Goal: Check status: Check status

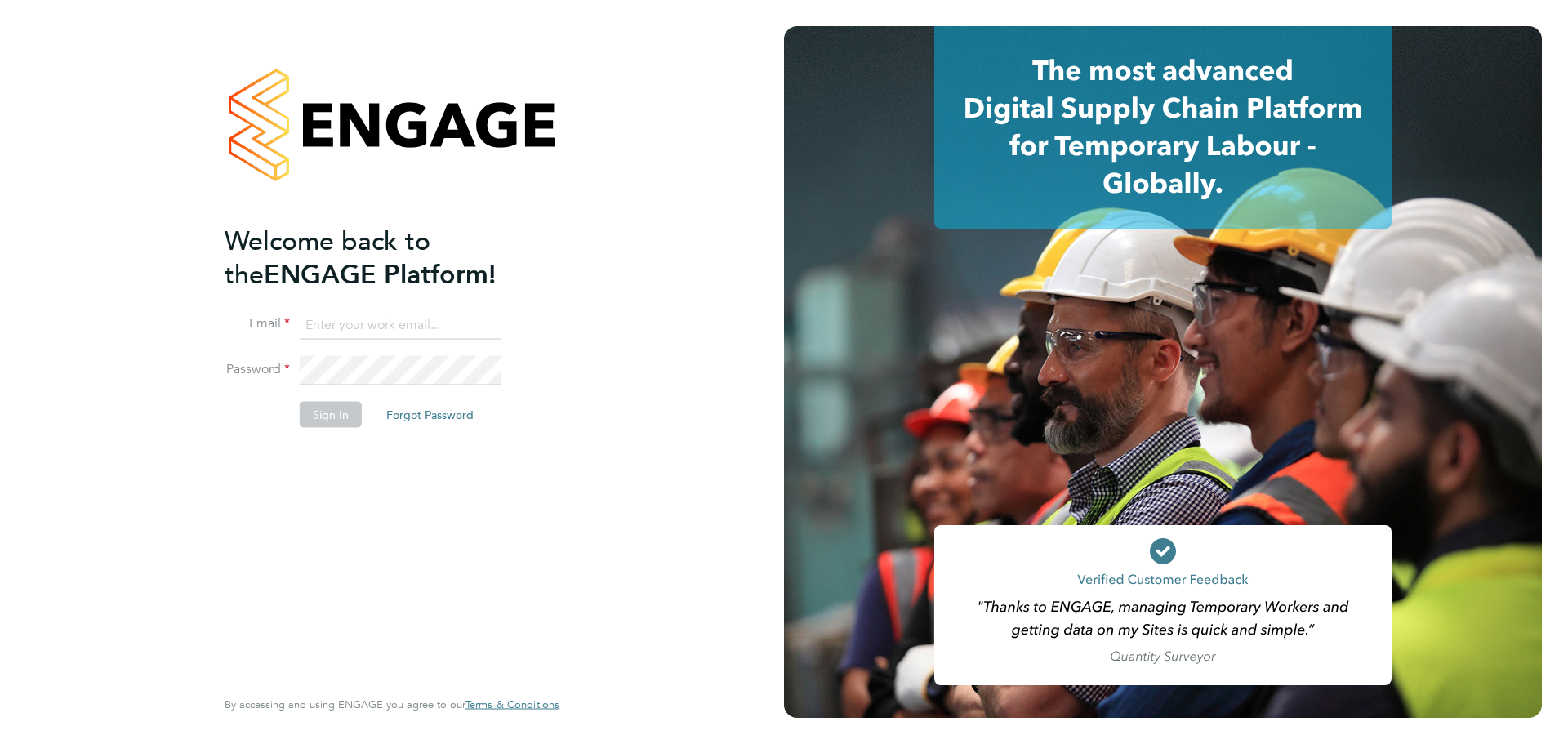
type input "[EMAIL_ADDRESS][DOMAIN_NAME]"
click at [336, 413] on button "Sign In" at bounding box center [330, 414] width 63 height 26
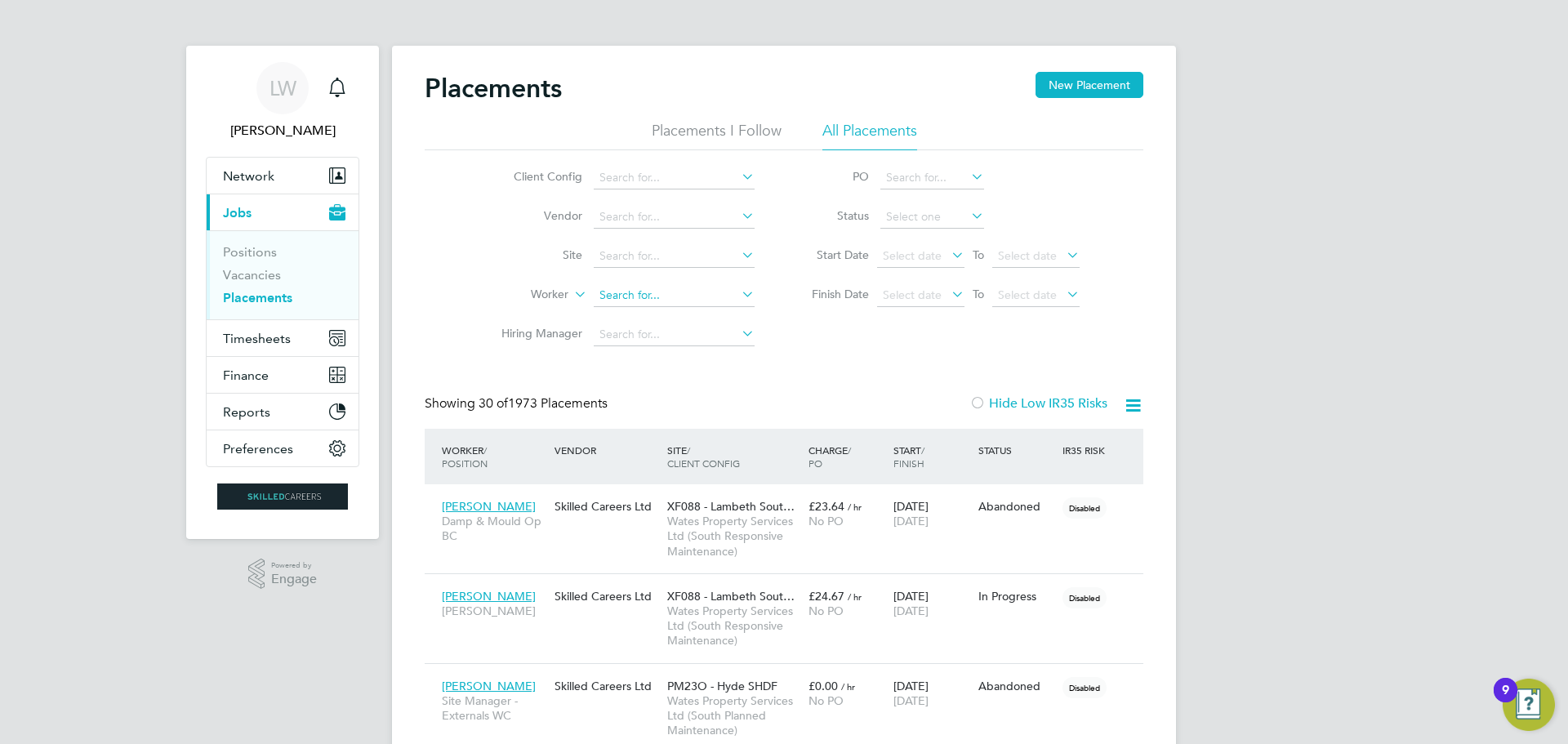
click at [609, 290] on input at bounding box center [674, 296] width 161 height 23
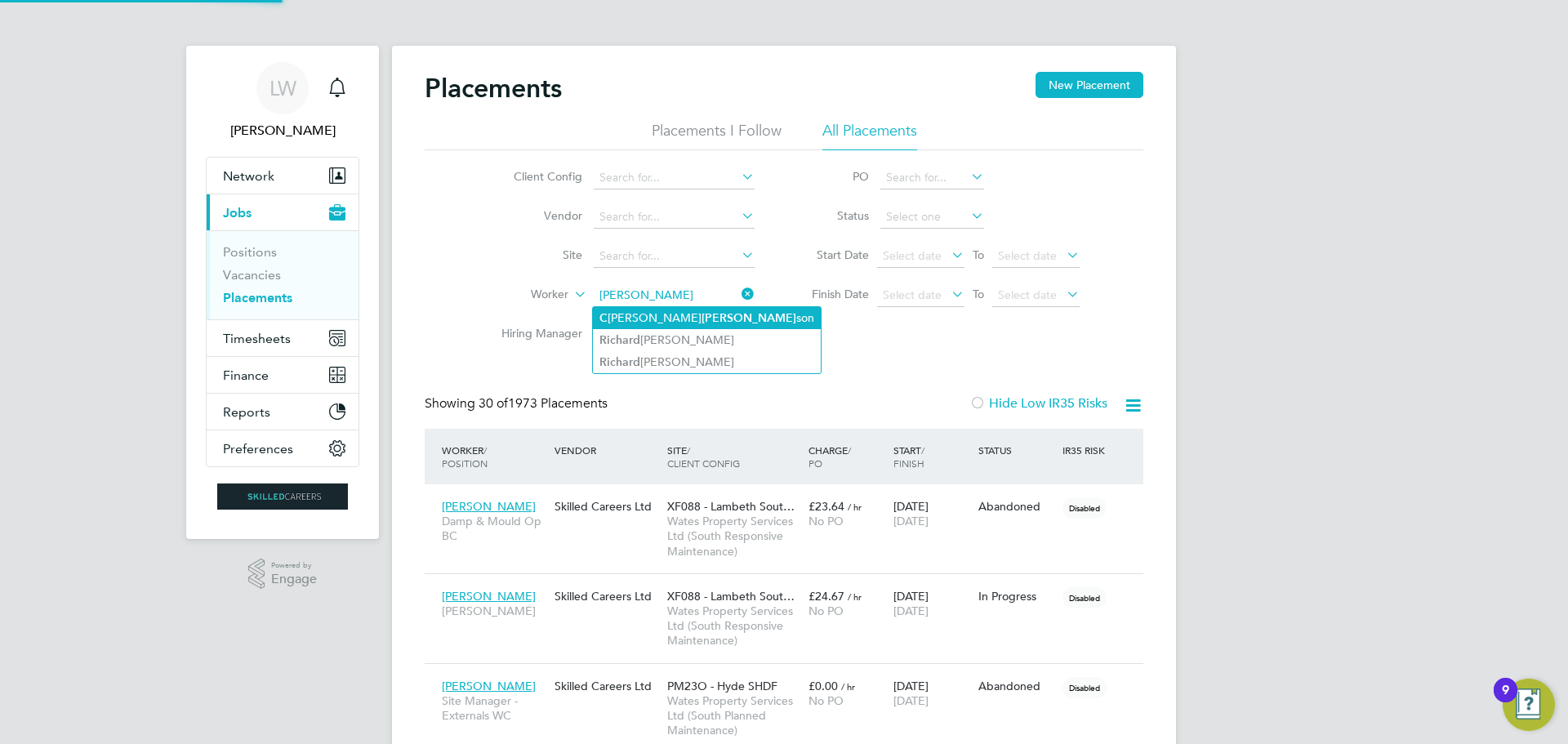
click at [702, 321] on b "Richard" at bounding box center [749, 317] width 95 height 14
type input "Charlie Richardson"
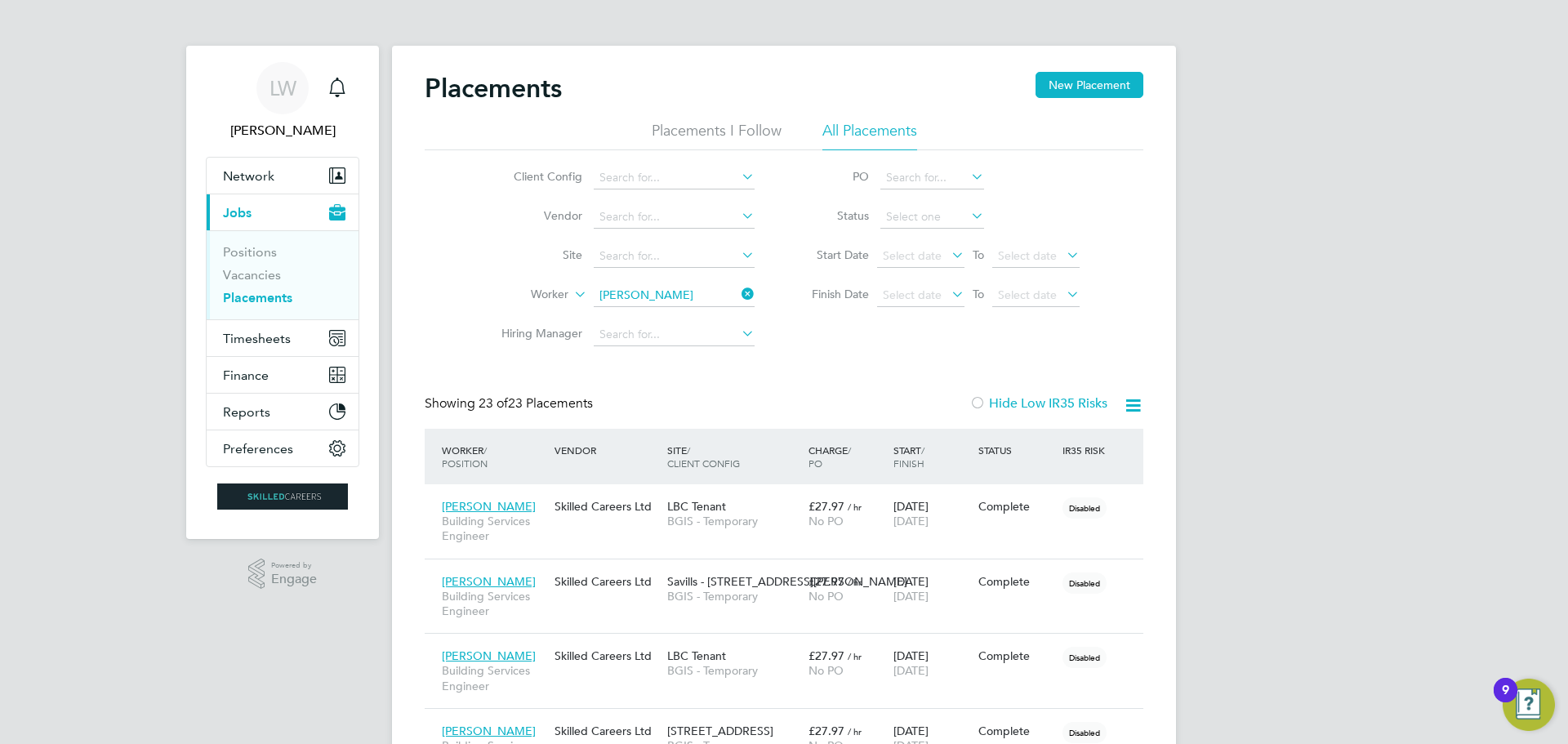
click at [655, 295] on input "Charlie Richardson" at bounding box center [674, 296] width 161 height 23
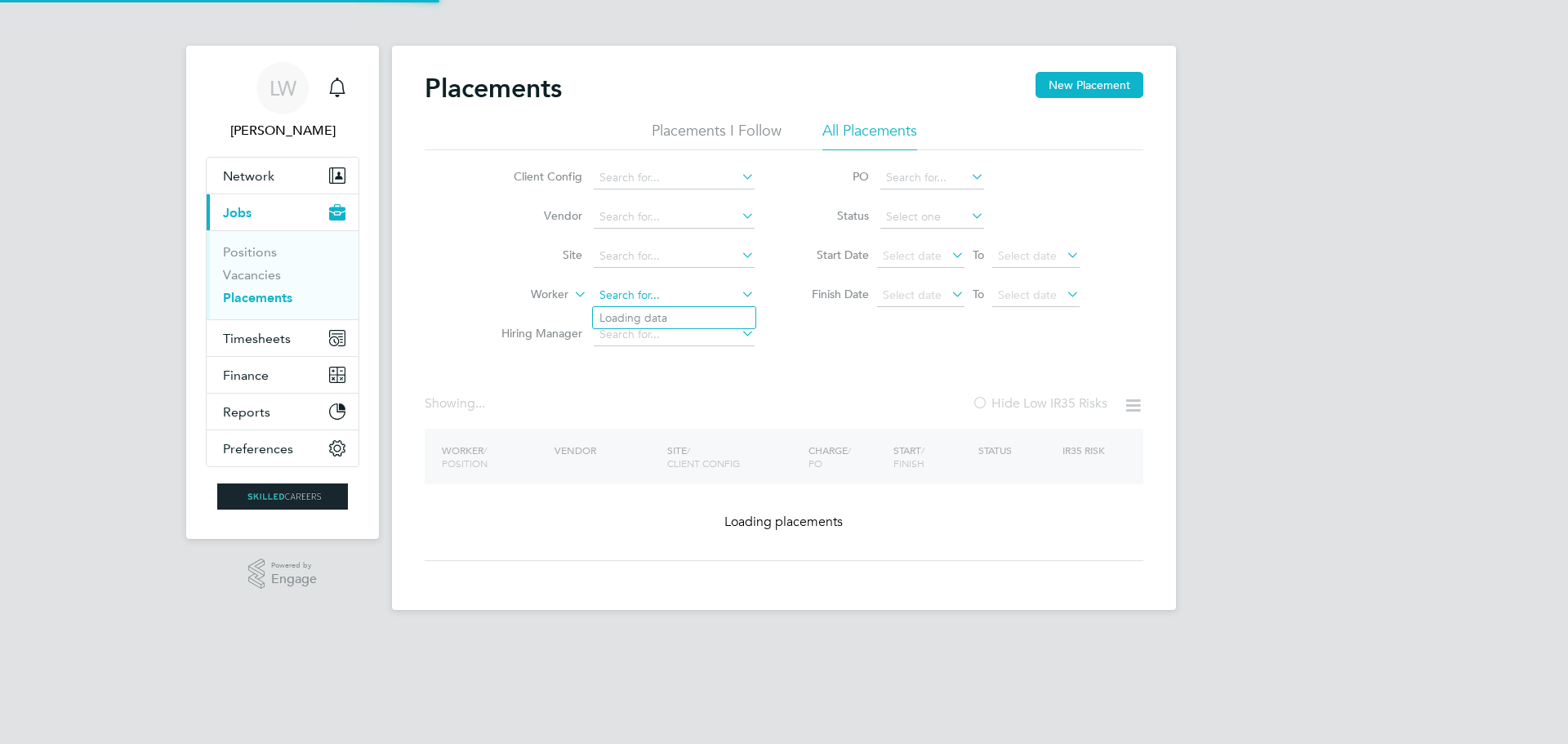
click at [655, 295] on input at bounding box center [674, 296] width 161 height 23
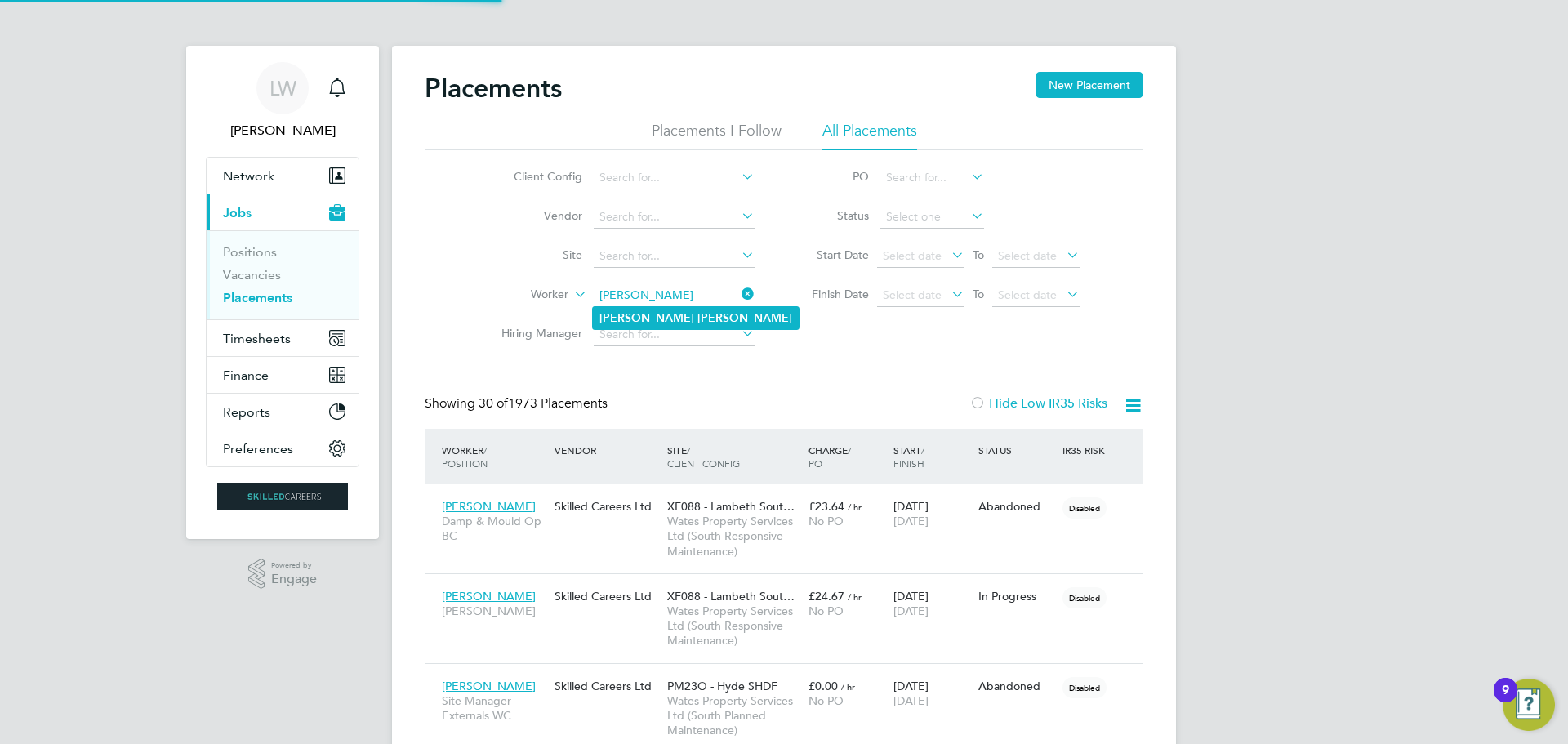
click at [684, 315] on li "Richard Clarke" at bounding box center [695, 318] width 206 height 22
type input "Richard Clarke"
